Goal: Task Accomplishment & Management: Complete application form

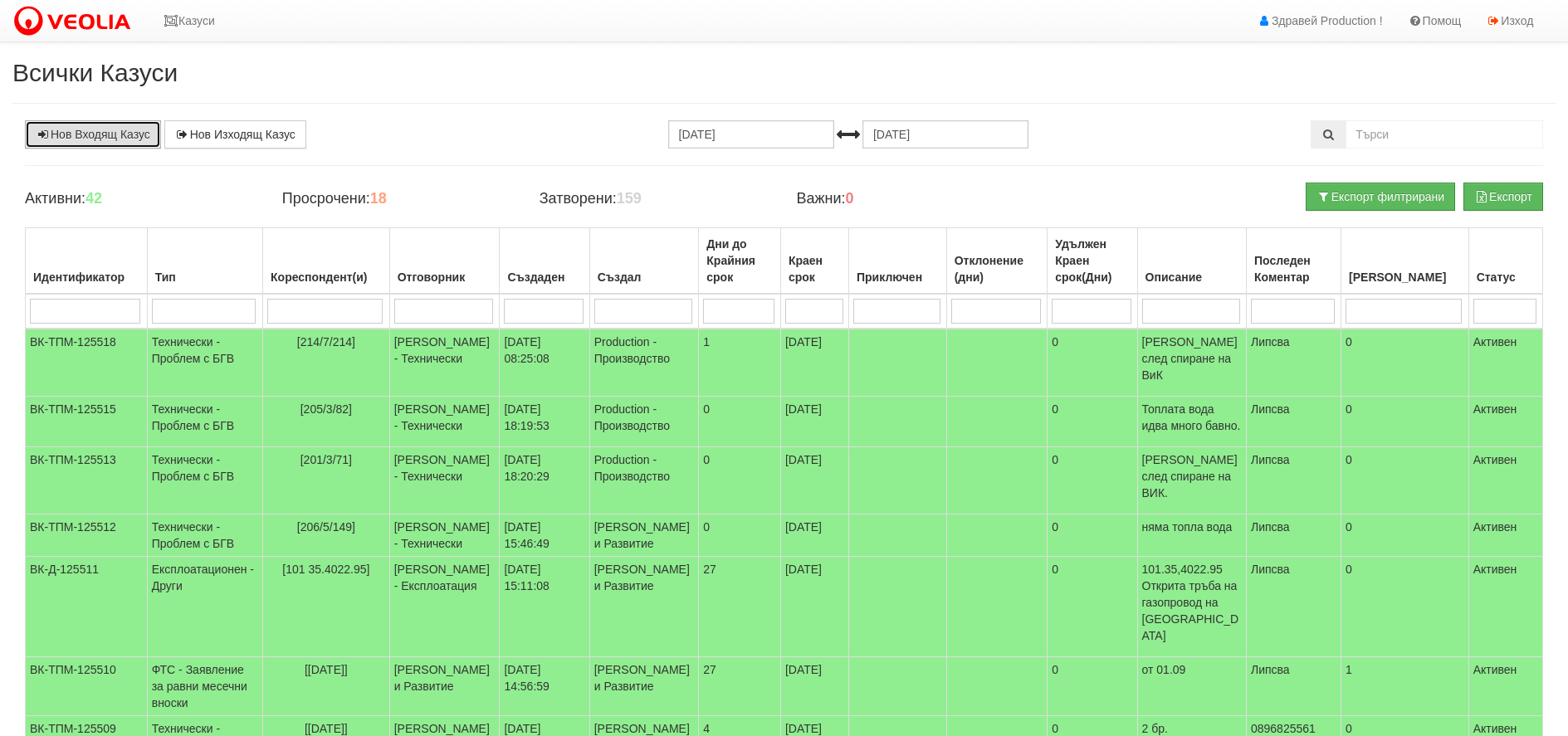
click at [123, 129] on link "Нов Входящ Казус" at bounding box center [92, 134] width 137 height 28
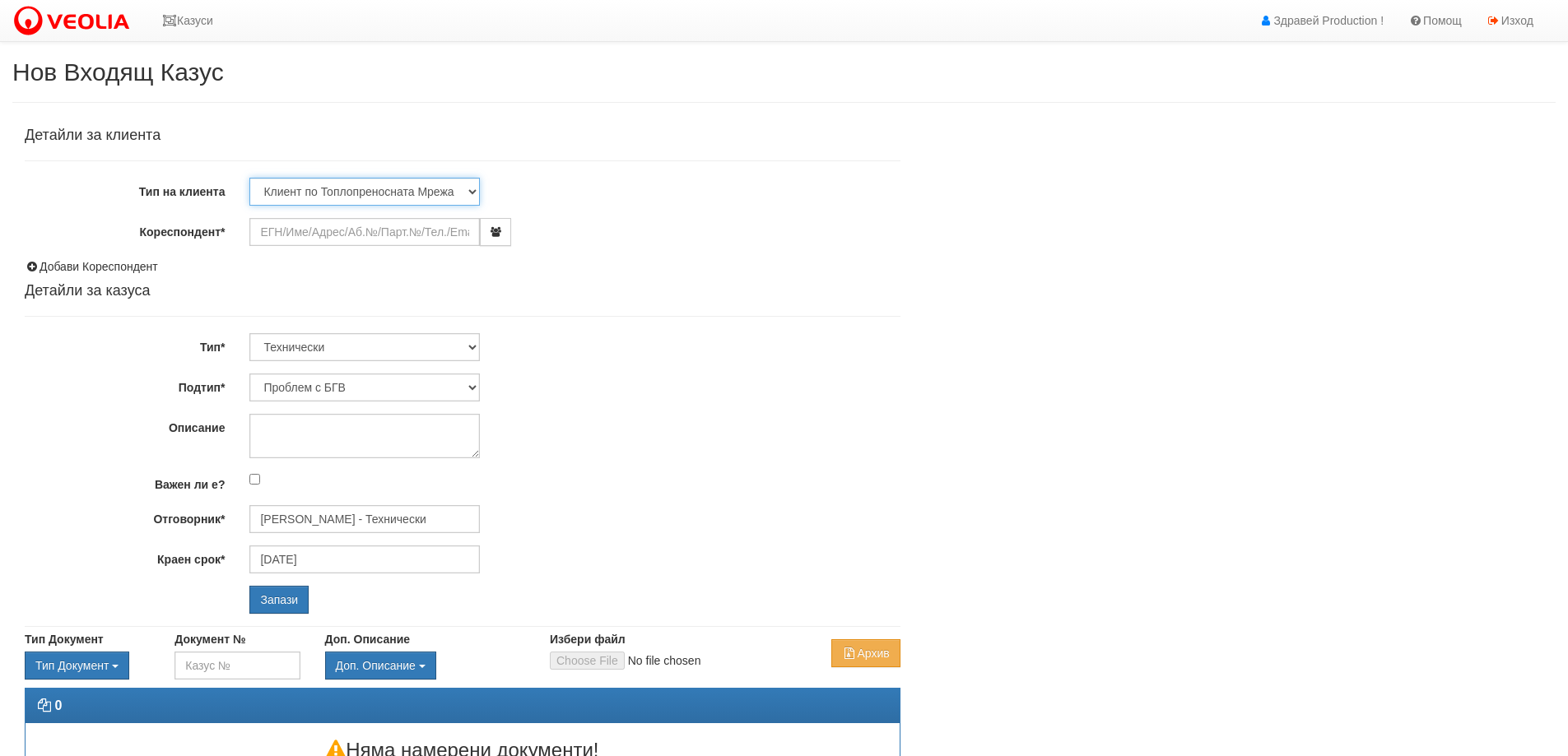
click at [318, 187] on select "Клиент по Топлопреносната Мрежа Институция Партньори Други" at bounding box center [365, 191] width 230 height 28
click at [936, 237] on div "Детайли за клиента Тип на клиента Клиент по Топлопреносната Мрежа Институция Па…" at bounding box center [784, 445] width 1543 height 652
click at [323, 230] on input "Кореспондент*" at bounding box center [365, 231] width 230 height 28
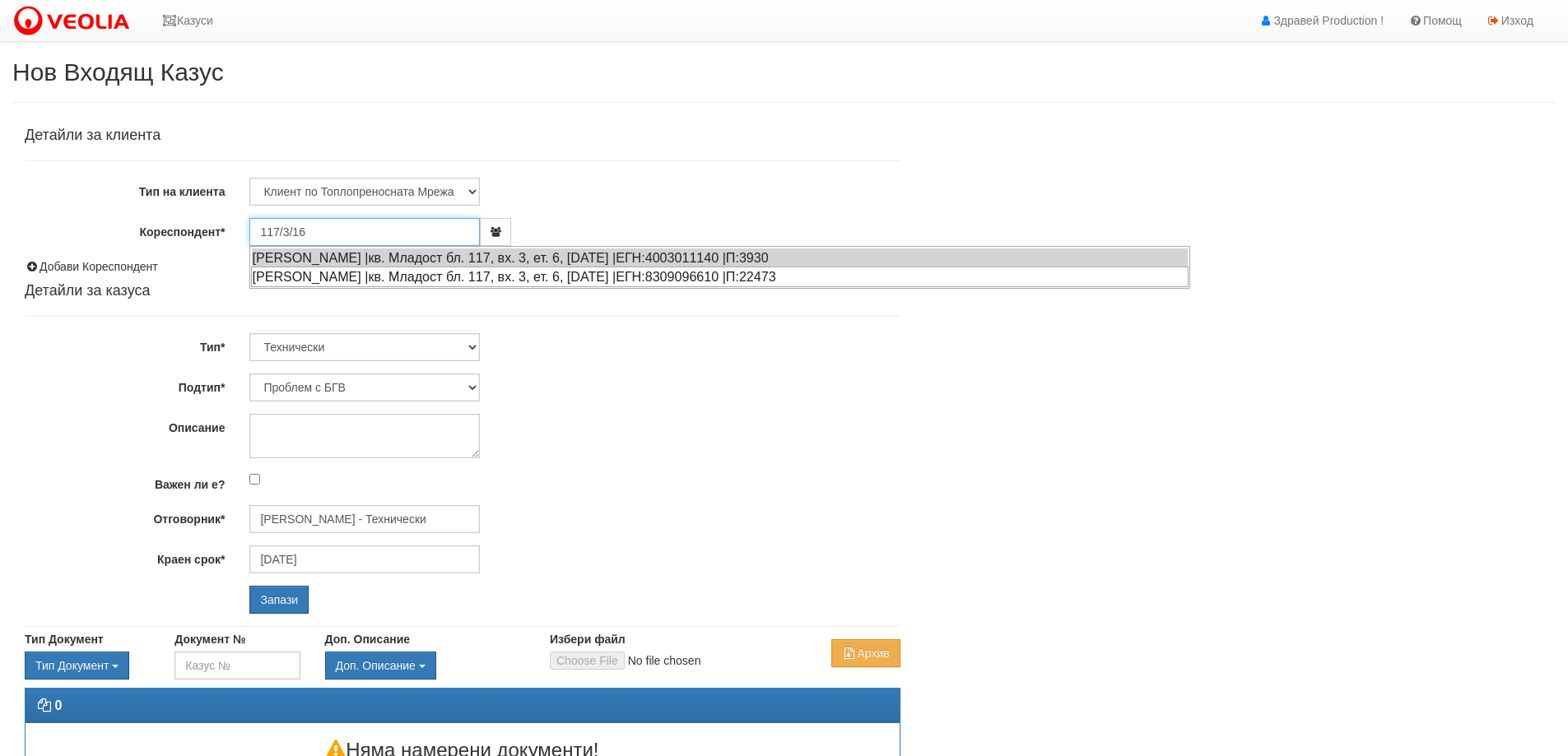
click at [659, 281] on div "[PERSON_NAME] |кв. Младост бл. 117, вх. 3, ет. 6, [DATE] |ЕГН:8309096610 |П:224…" at bounding box center [720, 277] width 937 height 20
type input "[PERSON_NAME]"
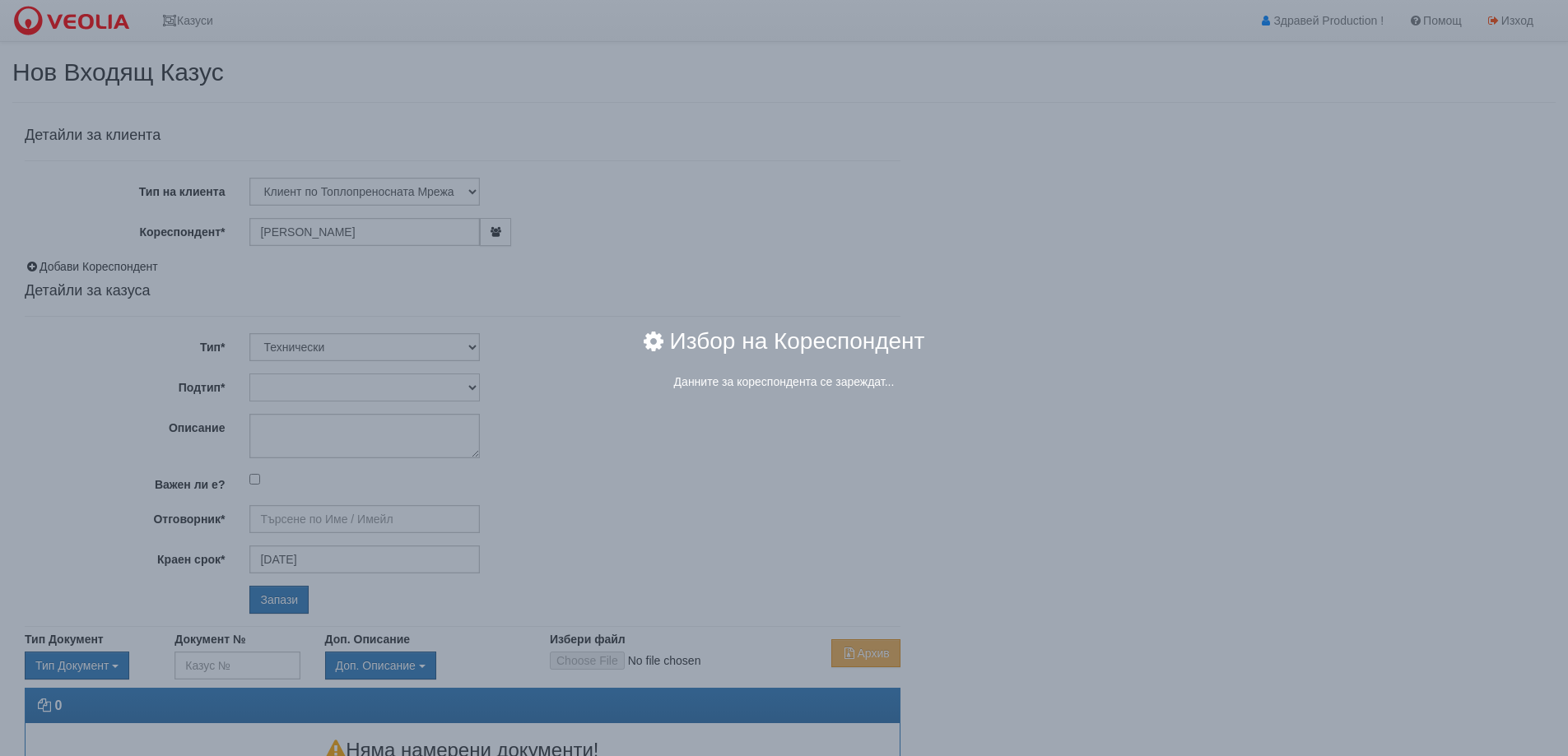
type input "[PERSON_NAME] - Технически"
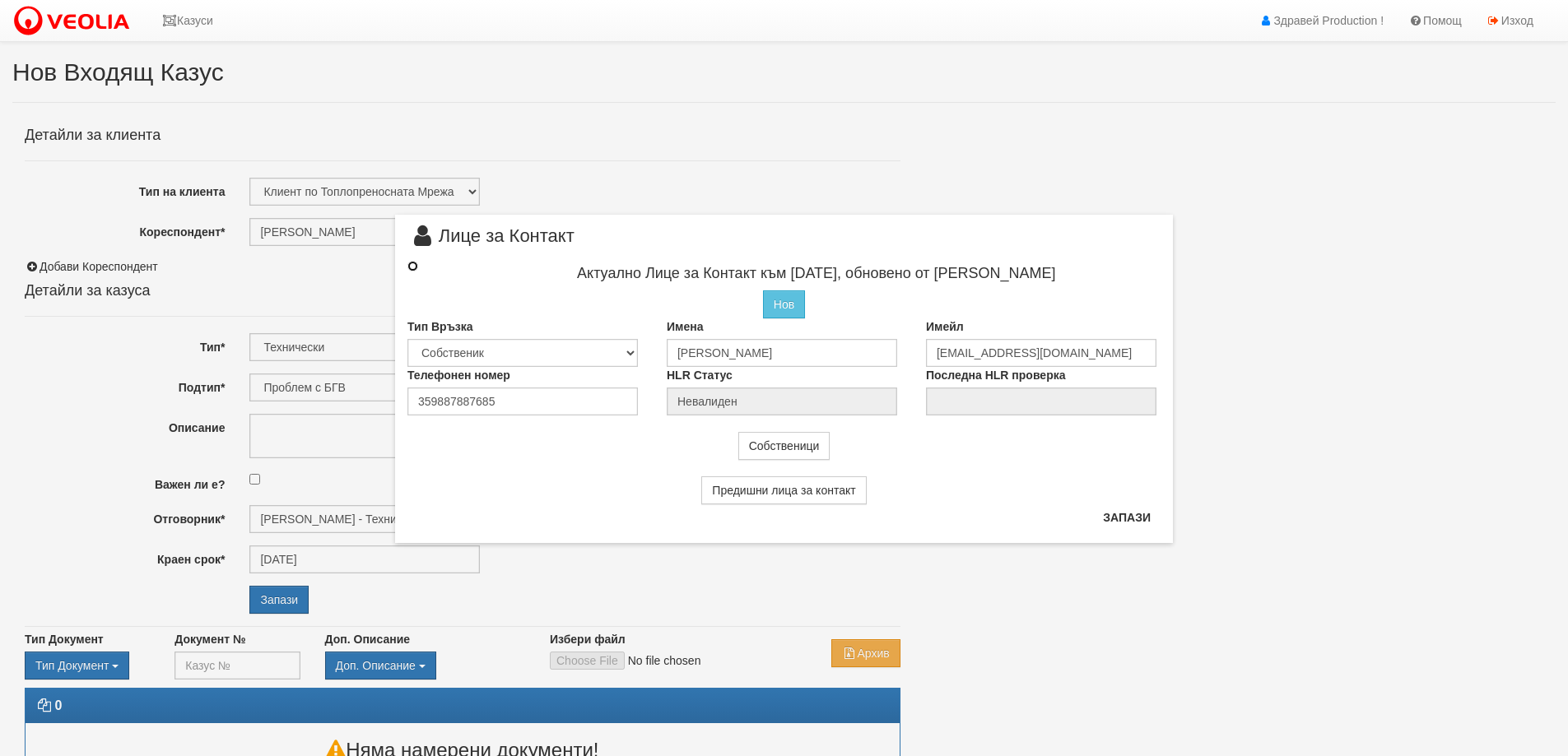
click at [413, 267] on input "radio" at bounding box center [412, 266] width 11 height 11
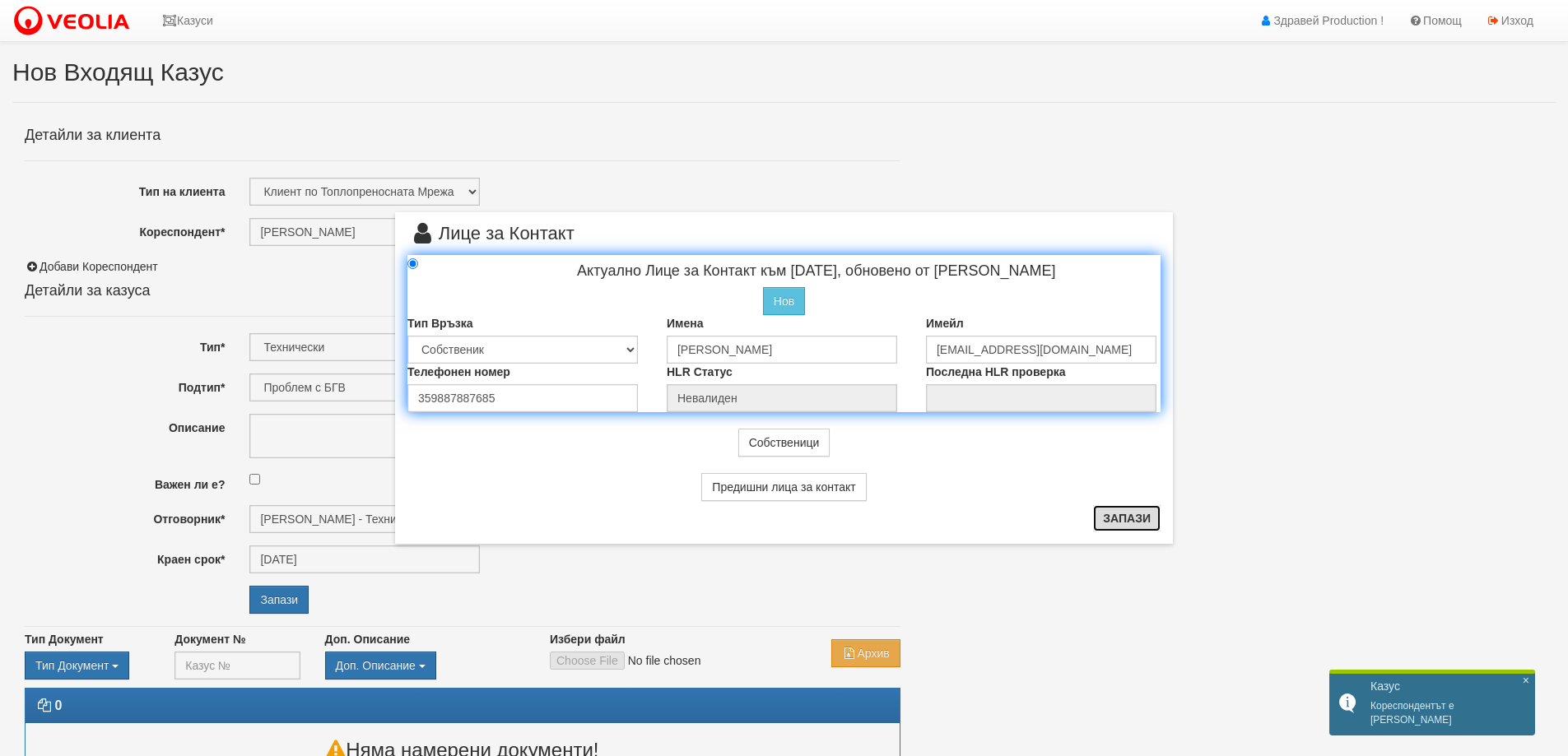
click at [1143, 531] on button "Запази" at bounding box center [1127, 518] width 67 height 26
radio input "true"
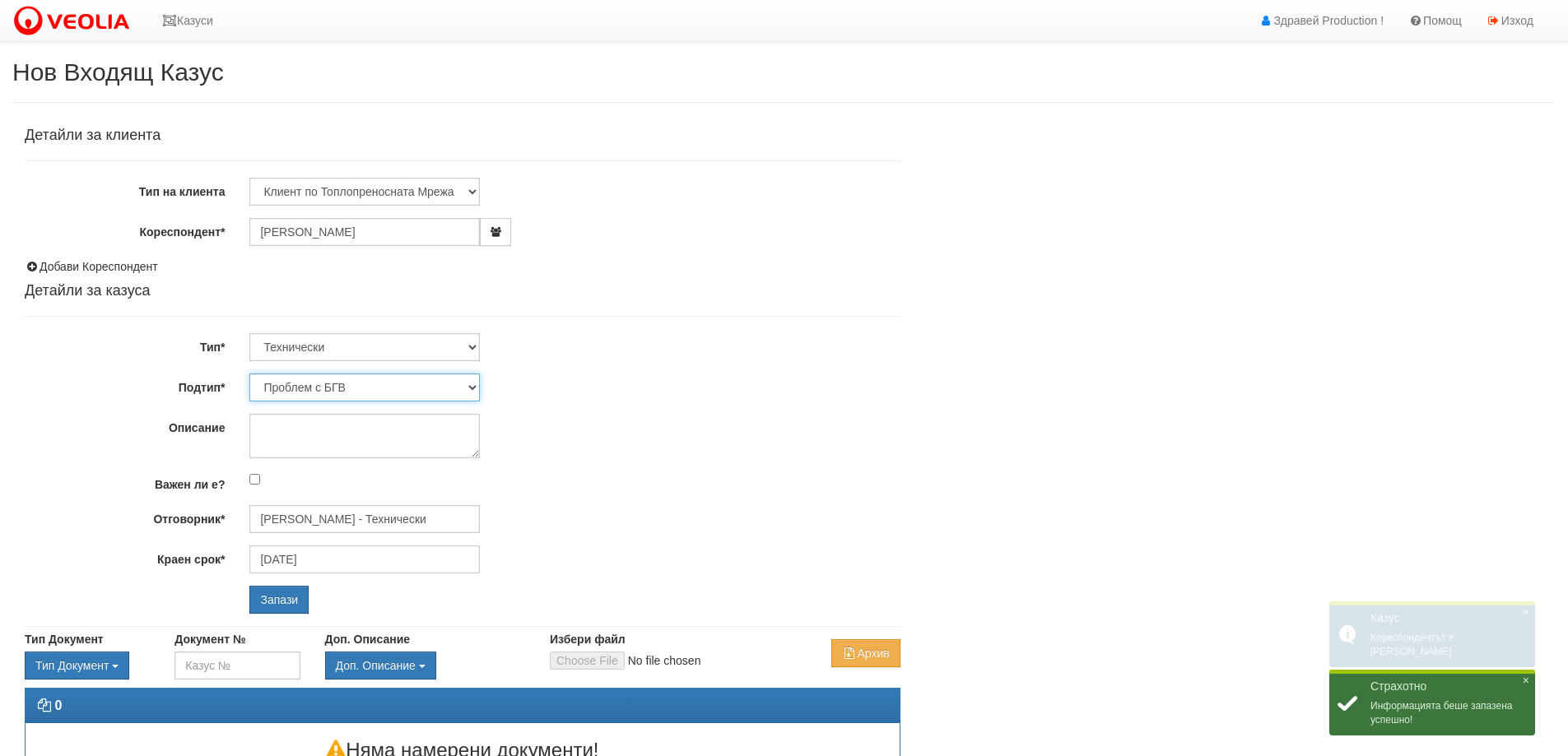
click at [470, 383] on select "Проблем с БГВ Теч ВОИ Теч БГВ Теч в АС Теч от водомер Проблем в АС Интервенция …" at bounding box center [365, 387] width 230 height 28
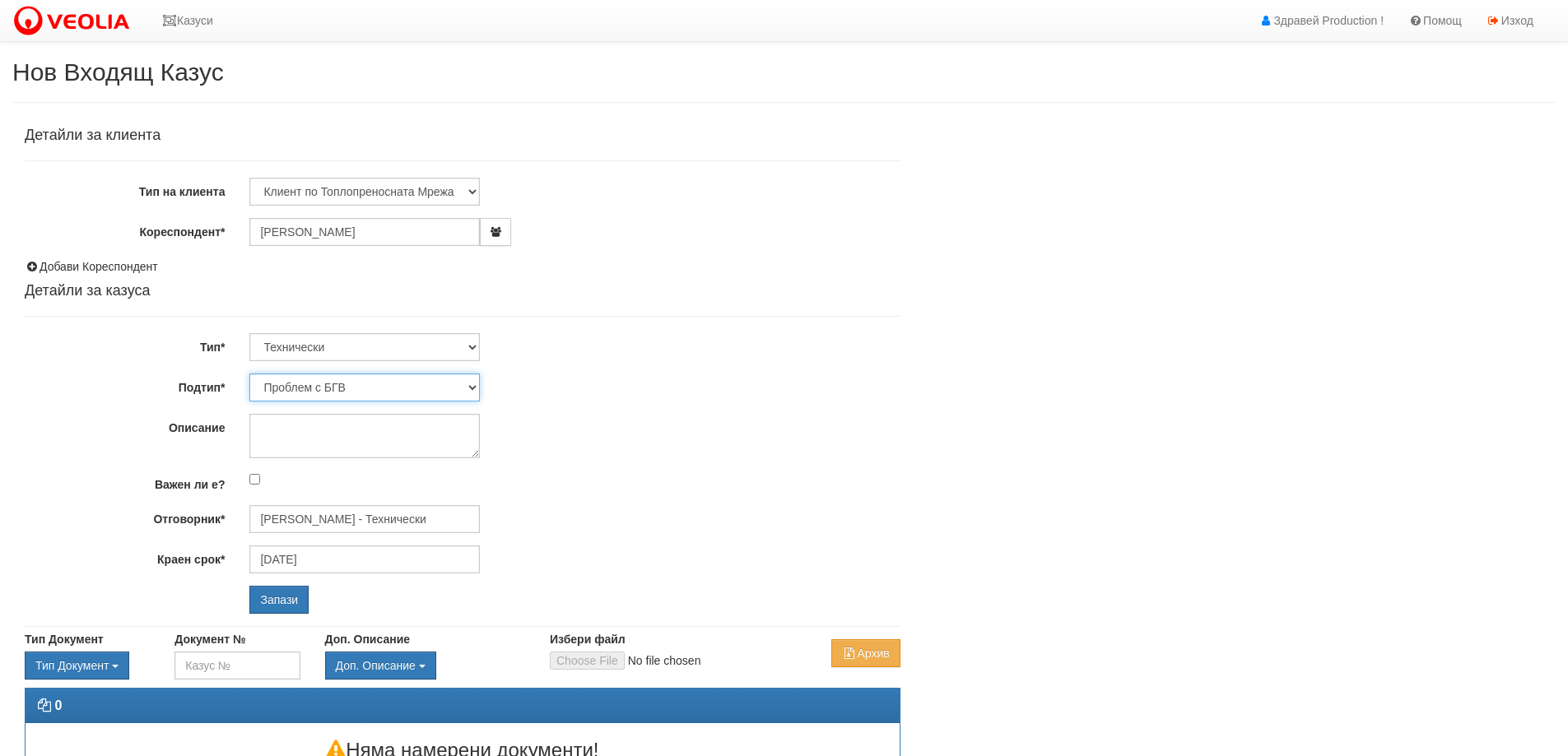
select select "Теч в [GEOGRAPHIC_DATA]"
click at [250, 373] on select "Проблем с БГВ Теч ВОИ Теч БГВ Теч в АС Теч от водомер Проблем в АС Интервенция …" at bounding box center [365, 387] width 230 height 28
type input "[DATE]"
type input "[PERSON_NAME] - Технически"
click at [357, 427] on textarea "Описание" at bounding box center [365, 436] width 230 height 45
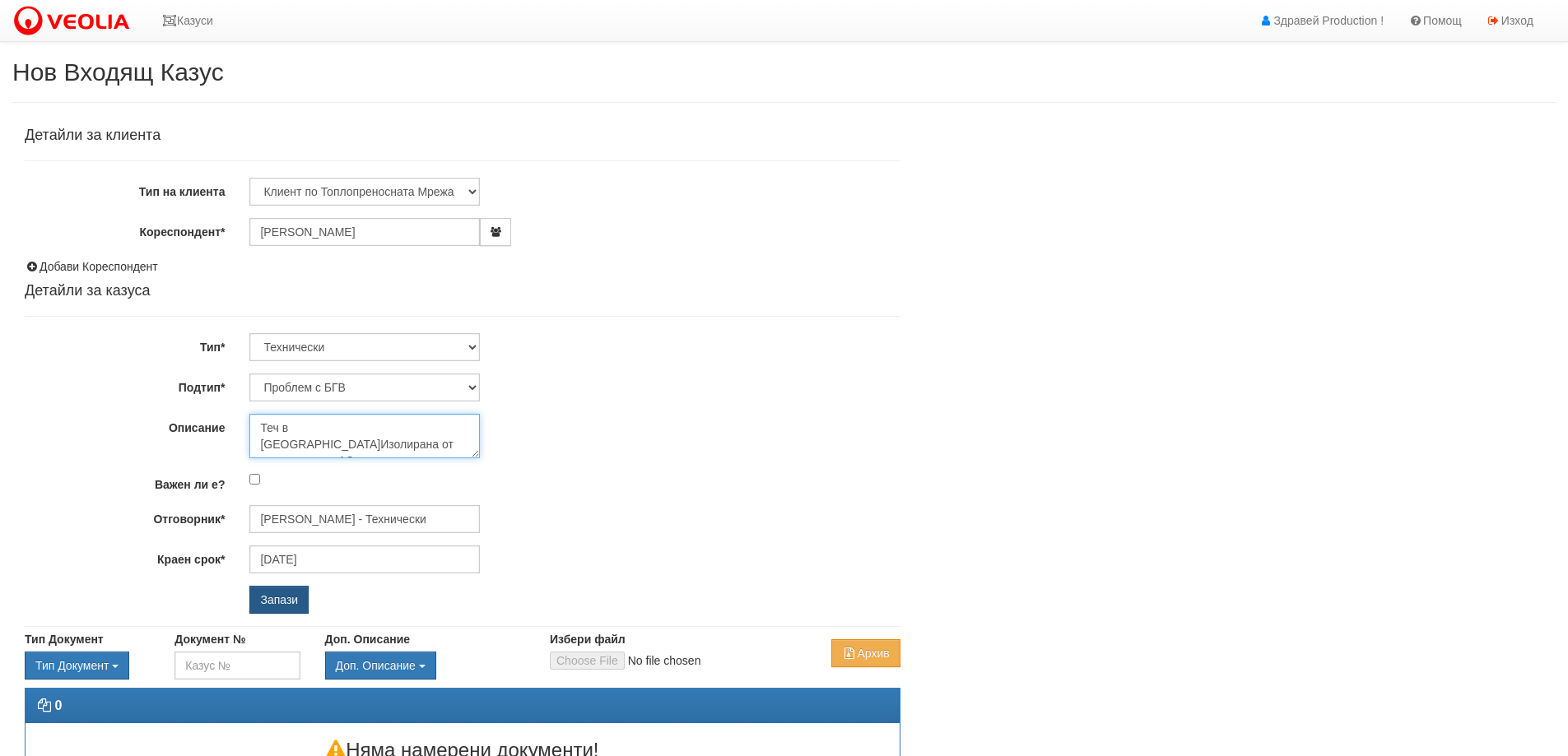
type textarea "Теч в [GEOGRAPHIC_DATA]Изолирана от отговорник на АС."
click at [289, 594] on input "Запази" at bounding box center [279, 600] width 59 height 28
